Goal: Task Accomplishment & Management: Manage account settings

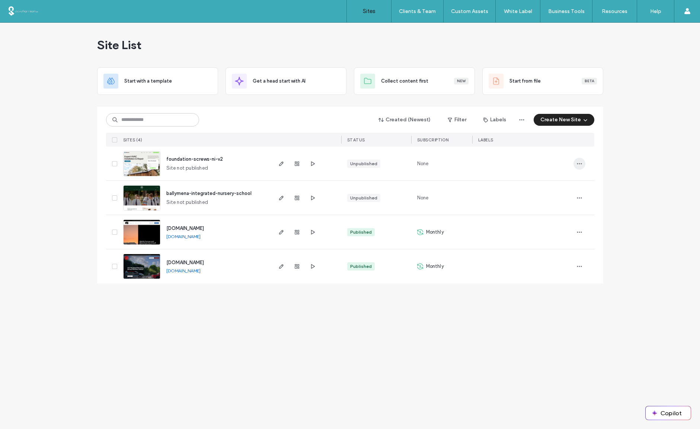
click at [580, 164] on icon "button" at bounding box center [580, 164] width 6 height 6
click at [548, 257] on span "Delete Site" at bounding box center [545, 258] width 25 height 7
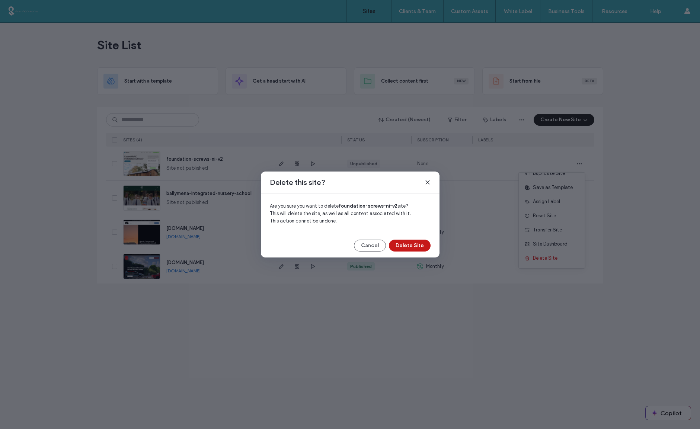
click at [410, 243] on button "Delete Site" at bounding box center [410, 246] width 42 height 12
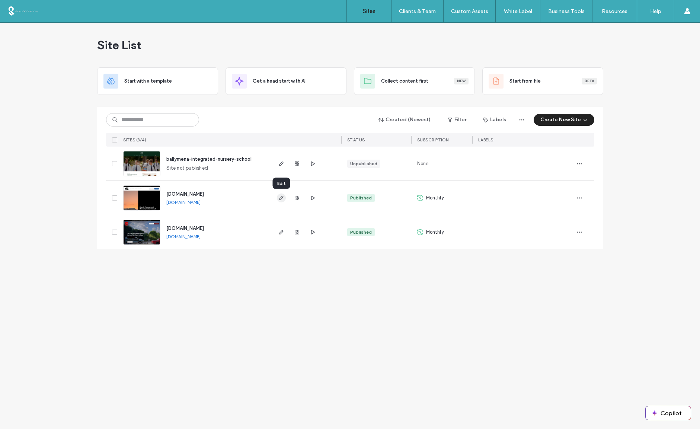
click at [282, 199] on icon "button" at bounding box center [282, 198] width 6 height 6
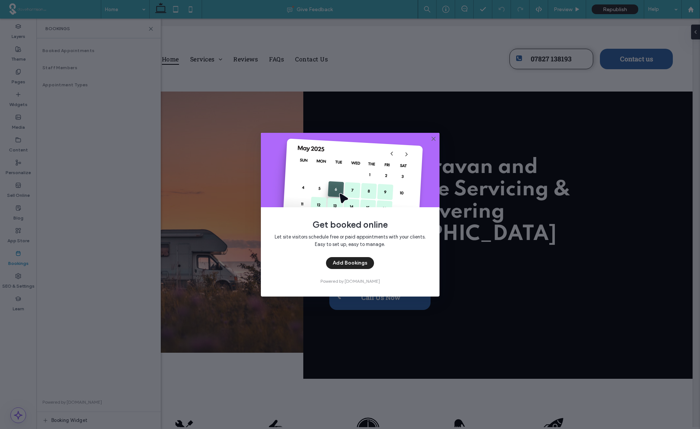
click at [433, 137] on icon at bounding box center [434, 139] width 6 height 6
